Goal: Task Accomplishment & Management: Use online tool/utility

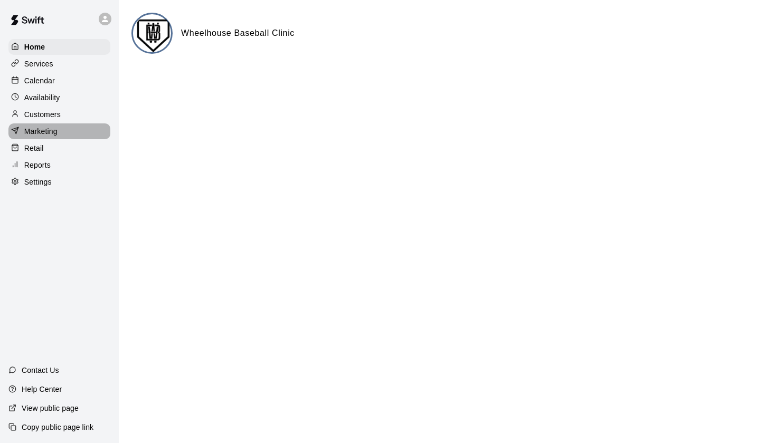
click at [42, 135] on p "Marketing" at bounding box center [40, 131] width 33 height 11
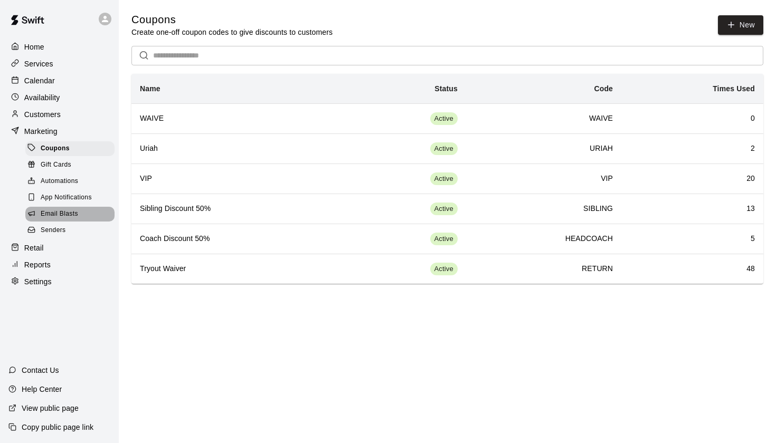
click at [56, 212] on span "Email Blasts" at bounding box center [59, 214] width 37 height 11
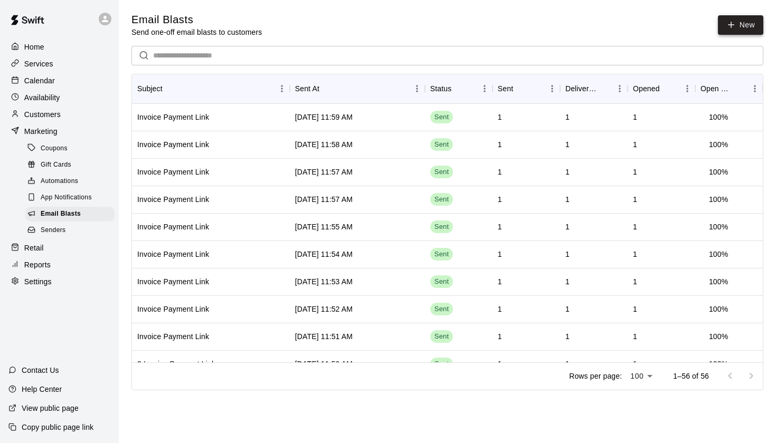
click at [729, 27] on icon at bounding box center [730, 24] width 9 height 9
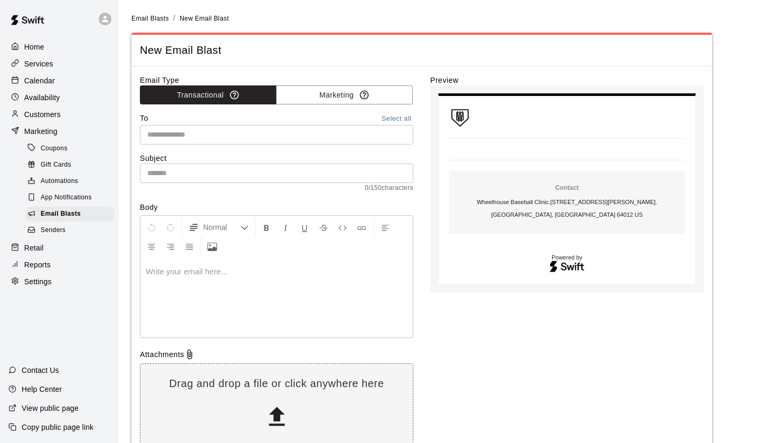
click at [387, 119] on button "Select all" at bounding box center [396, 119] width 34 height 12
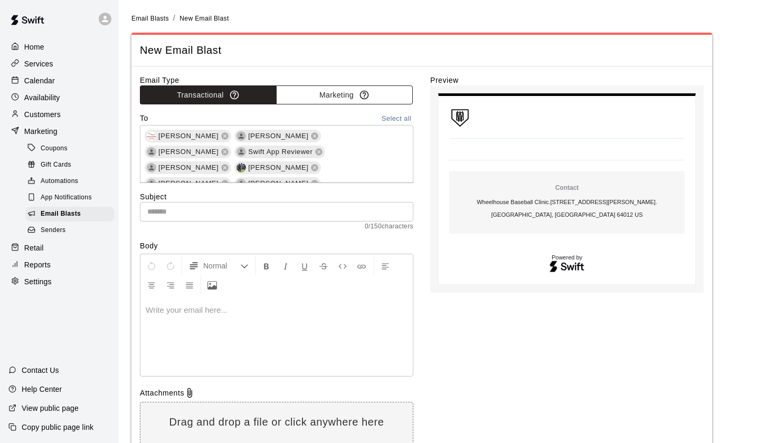
click at [313, 99] on button "Marketing" at bounding box center [344, 95] width 137 height 20
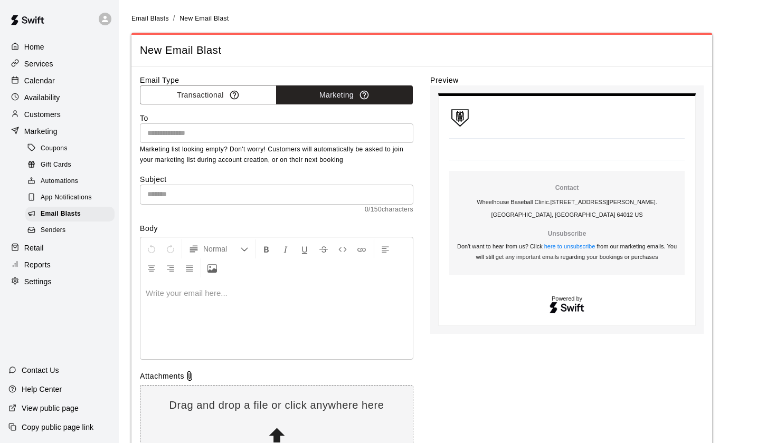
click at [334, 129] on input "text" at bounding box center [275, 133] width 265 height 13
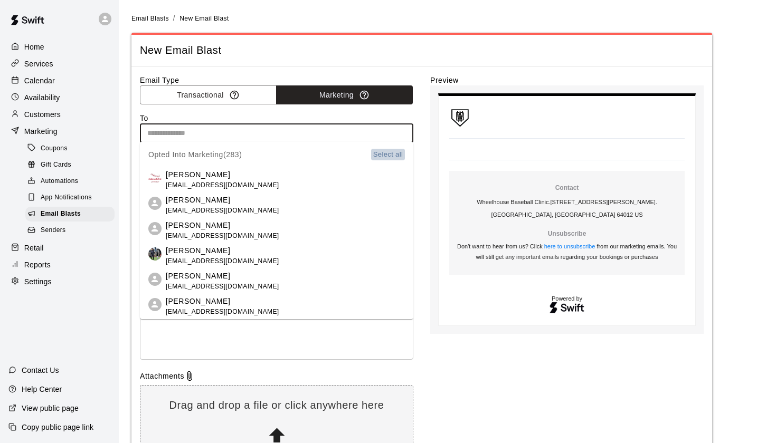
click at [386, 156] on button "Select all" at bounding box center [388, 155] width 34 height 12
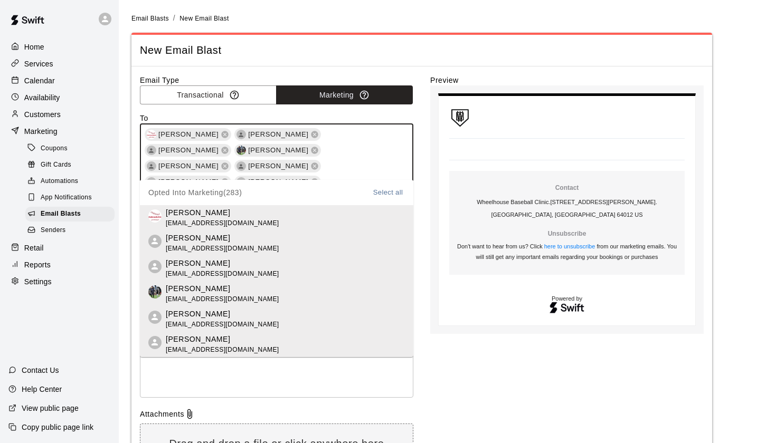
scroll to position [1485, 0]
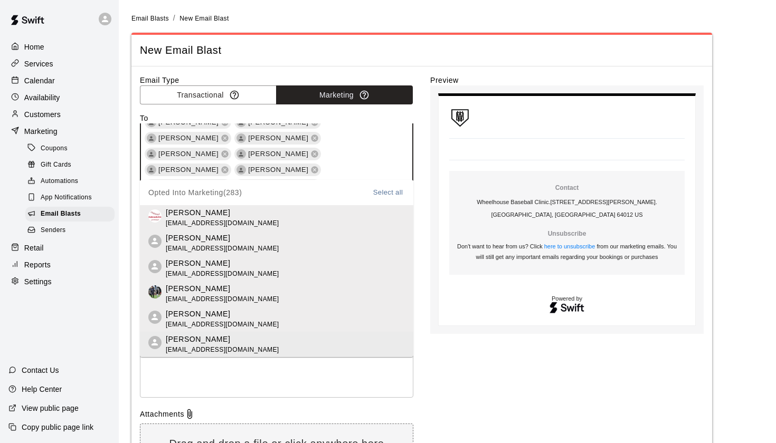
click at [487, 384] on div "Preview Contact Wheelhouse Baseball Clinic . 19603 Harrelson Drive. Belton, MO.…" at bounding box center [566, 294] width 273 height 439
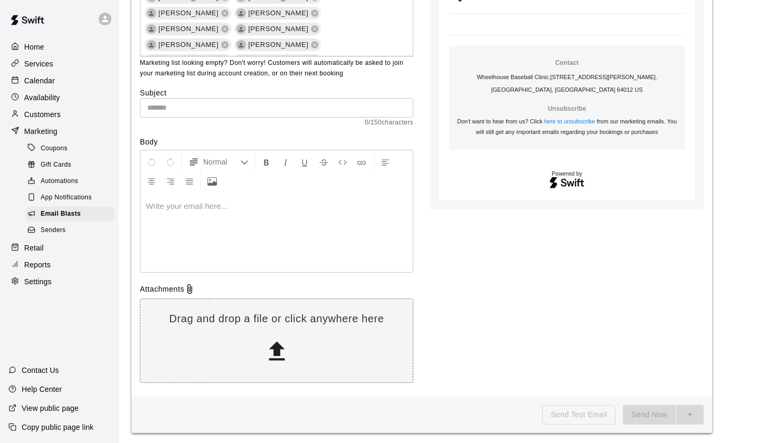
scroll to position [125, 0]
